Goal: Obtain resource: Download file/media

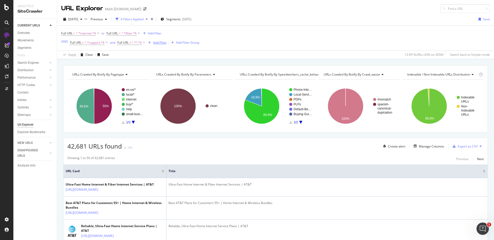
click at [155, 43] on div "Add Filter" at bounding box center [160, 42] width 14 height 4
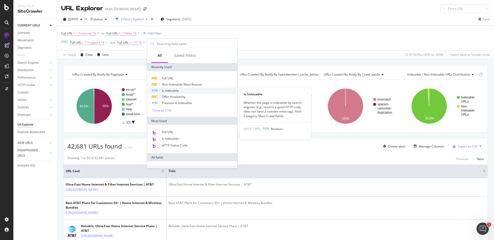
click at [169, 90] on span "Is Indexable" at bounding box center [170, 90] width 17 height 4
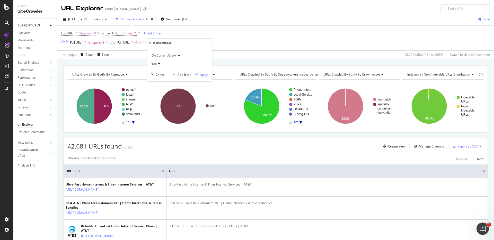
click at [198, 76] on div "button" at bounding box center [196, 74] width 7 height 3
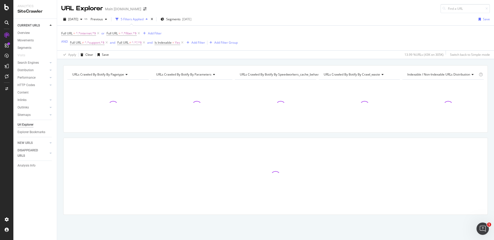
click at [313, 63] on div "URLs Crawled By Botify By pagetype Chart (by Value) Table Expand Export as CSV …" at bounding box center [275, 65] width 437 height 12
click at [334, 63] on div "URLs Crawled By Botify By pagetype Chart (by Value) Table Expand Export as CSV …" at bounding box center [275, 65] width 437 height 12
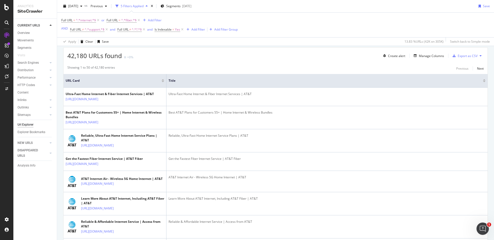
scroll to position [97, 0]
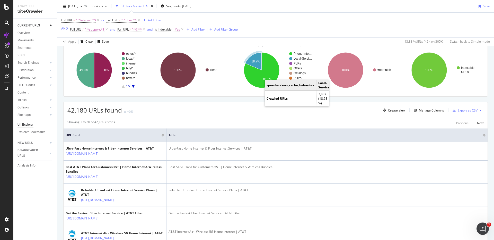
scroll to position [37, 0]
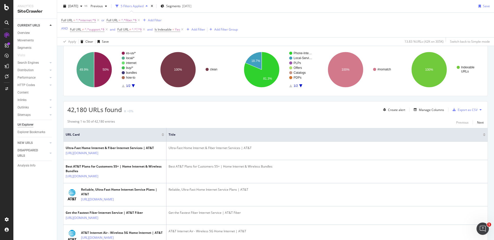
click at [318, 111] on div "42,180 URLs found +0% Create alert Manage Columns Export as CSV" at bounding box center [276, 108] width 424 height 13
click at [300, 85] on icon "A chart." at bounding box center [300, 85] width 3 height 3
click at [291, 86] on icon "A chart." at bounding box center [290, 85] width 3 height 3
click at [270, 109] on div "42,180 URLs found +0% Create alert Manage Columns Export as CSV" at bounding box center [276, 108] width 424 height 13
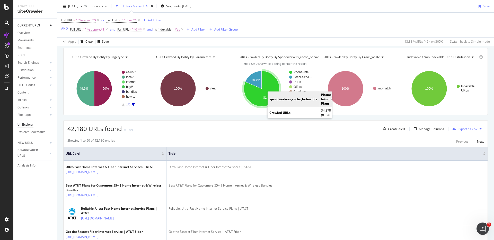
scroll to position [0, 0]
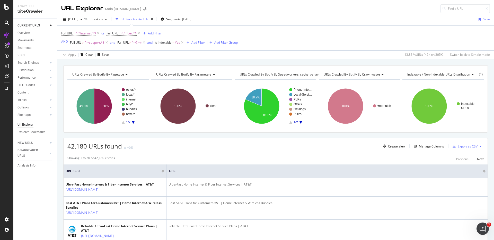
click at [196, 42] on div "Add Filter" at bounding box center [198, 42] width 14 height 4
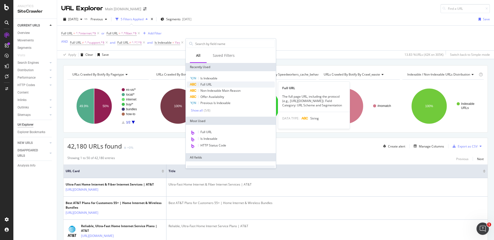
click at [206, 83] on span "Full URL" at bounding box center [205, 84] width 11 height 4
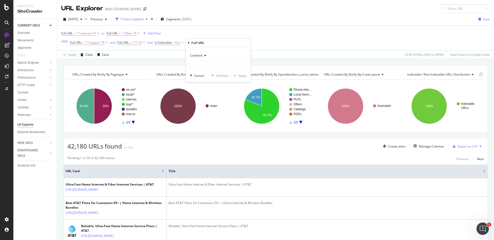
click at [201, 55] on span "Contains" at bounding box center [196, 55] width 13 height 4
click at [209, 114] on span "Doesn't contain" at bounding box center [203, 113] width 22 height 4
click at [205, 66] on input "text" at bounding box center [218, 65] width 56 height 8
type input "buy"
click at [240, 77] on div "Apply" at bounding box center [242, 76] width 8 height 4
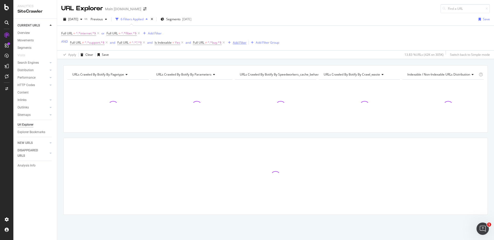
click at [241, 44] on div "Add Filter" at bounding box center [240, 42] width 14 height 4
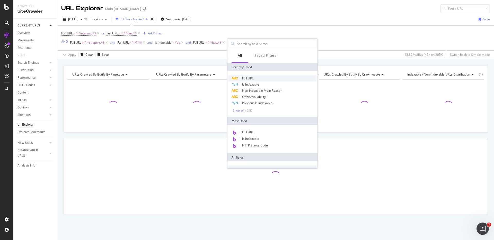
click at [255, 79] on div "Full URL" at bounding box center [272, 78] width 88 height 6
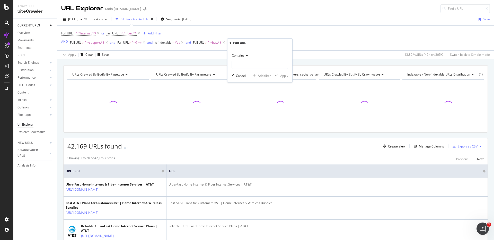
click at [247, 55] on icon at bounding box center [246, 55] width 4 height 3
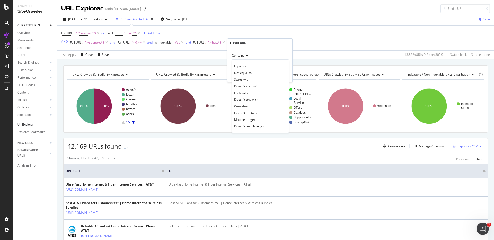
click at [251, 111] on span "Doesn't contain" at bounding box center [245, 113] width 22 height 4
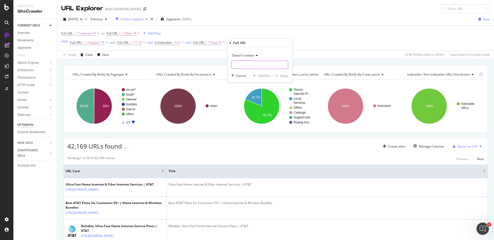
click at [245, 66] on input "text" at bounding box center [260, 65] width 56 height 8
type input "es-us"
click at [285, 76] on div "Apply" at bounding box center [284, 76] width 8 height 4
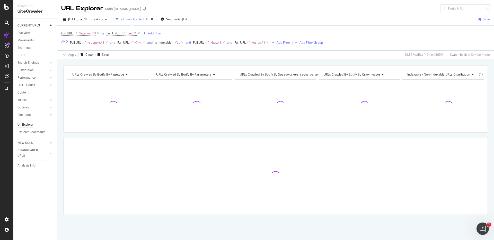
click at [336, 63] on div "URLs Crawled By Botify By pagetype Chart (by Value) Table Expand Export as CSV …" at bounding box center [275, 65] width 437 height 12
click at [363, 62] on div "URLs Crawled By Botify By pagetype Chart (by Value) Table Expand Export as CSV …" at bounding box center [275, 65] width 437 height 12
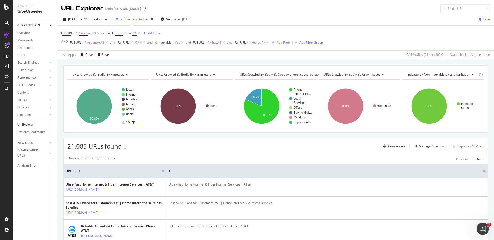
click at [363, 62] on div "URLs Crawled By Botify By pagetype Chart (by Value) Table Expand Export as CSV …" at bounding box center [275, 65] width 437 height 12
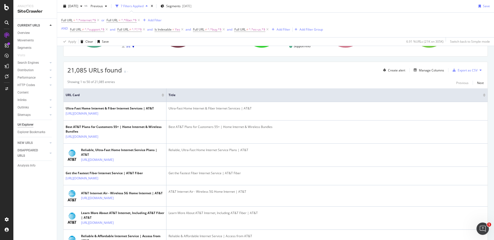
scroll to position [81, 0]
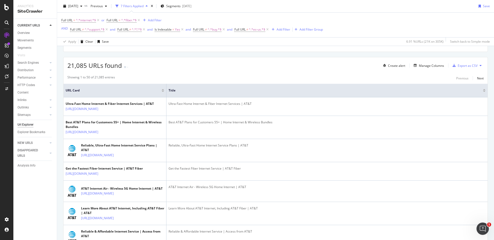
click at [335, 75] on div "Showing 1 to 50 of 21,085 entries Previous Next" at bounding box center [276, 78] width 424 height 6
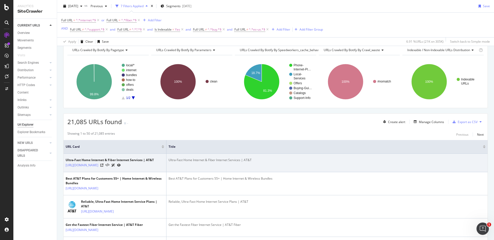
scroll to position [17, 0]
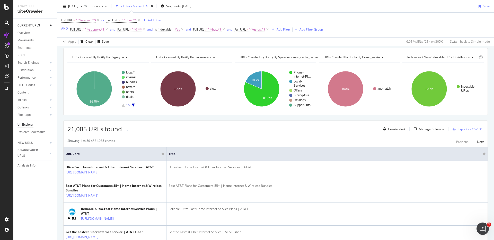
click at [433, 129] on div "Manage Columns" at bounding box center [431, 129] width 25 height 4
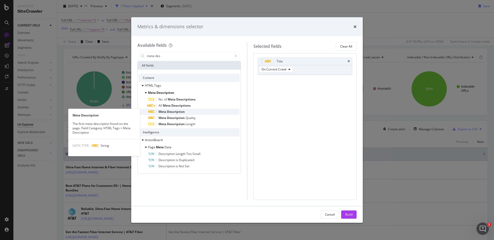
type input "meta des"
click at [195, 112] on div "Meta Description" at bounding box center [194, 112] width 92 height 6
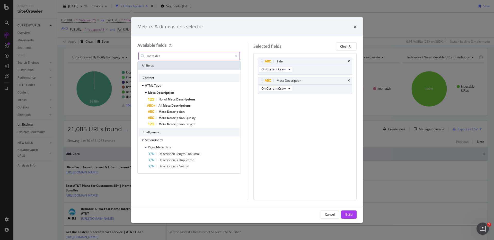
click at [166, 58] on input "meta des" at bounding box center [189, 56] width 86 height 8
click at [348, 215] on div "Build" at bounding box center [348, 214] width 7 height 4
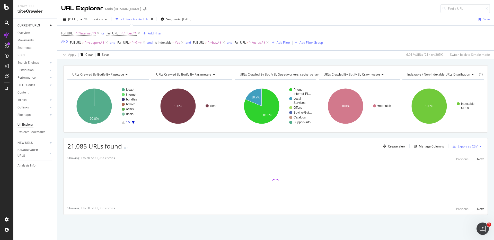
click at [407, 135] on div "URLs Crawled By Botify By pagetype Chart (by Value) Table Expand Export as CSV …" at bounding box center [275, 149] width 437 height 168
click at [411, 134] on div "URLs Crawled By Botify By pagetype Chart (by Value) Table Expand Export as CSV …" at bounding box center [275, 149] width 437 height 168
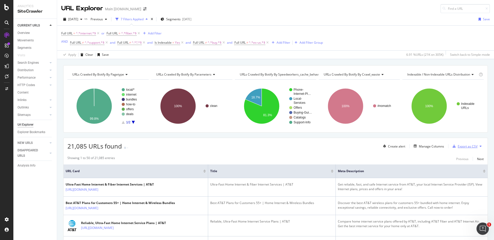
click at [465, 145] on div "Export as CSV" at bounding box center [467, 146] width 20 height 4
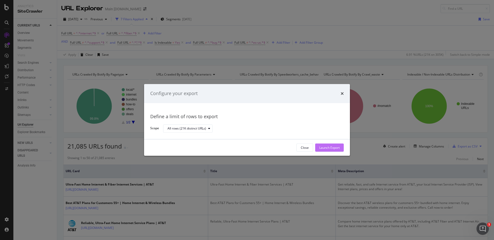
click at [324, 146] on div "Launch Export" at bounding box center [329, 148] width 20 height 4
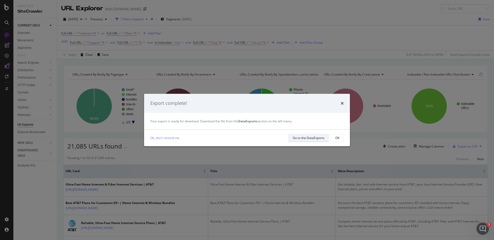
click at [303, 139] on div "Go to the DataExports" at bounding box center [309, 138] width 32 height 4
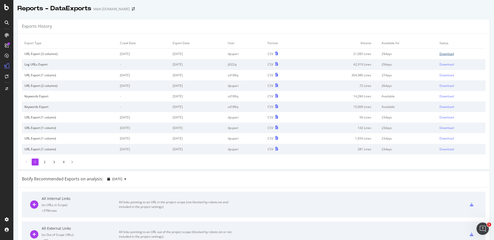
click at [444, 52] on div "Download" at bounding box center [446, 54] width 14 height 4
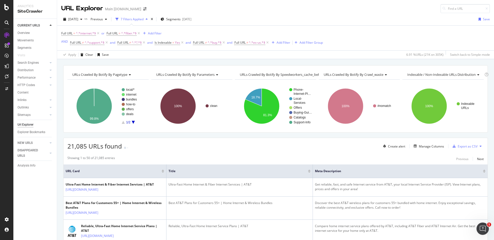
click at [280, 62] on div "URLs Crawled By Botify By pagetype Chart (by Value) Table Expand Export as CSV …" at bounding box center [275, 65] width 437 height 12
click at [302, 60] on div "URLs Crawled By Botify By pagetype Chart (by Value) Table Expand Export as CSV …" at bounding box center [275, 65] width 437 height 12
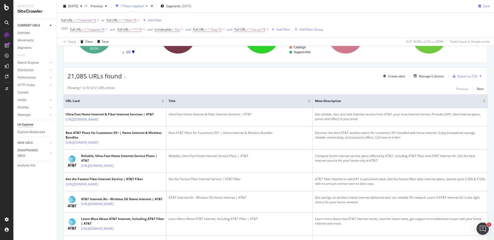
scroll to position [81, 0]
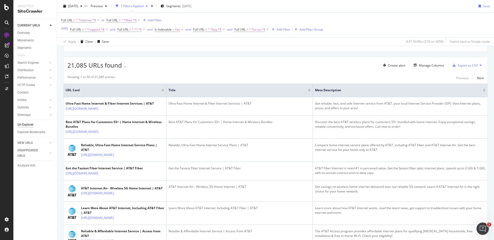
click at [332, 68] on div "21,085 URLs found - Create alert Manage Columns Export as CSV" at bounding box center [276, 63] width 424 height 13
click at [220, 69] on div "21,085 URLs found - Create alert Manage Columns Export as CSV" at bounding box center [276, 63] width 424 height 13
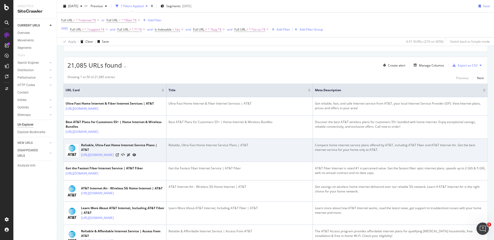
scroll to position [81, 0]
